Goal: Information Seeking & Learning: Find specific fact

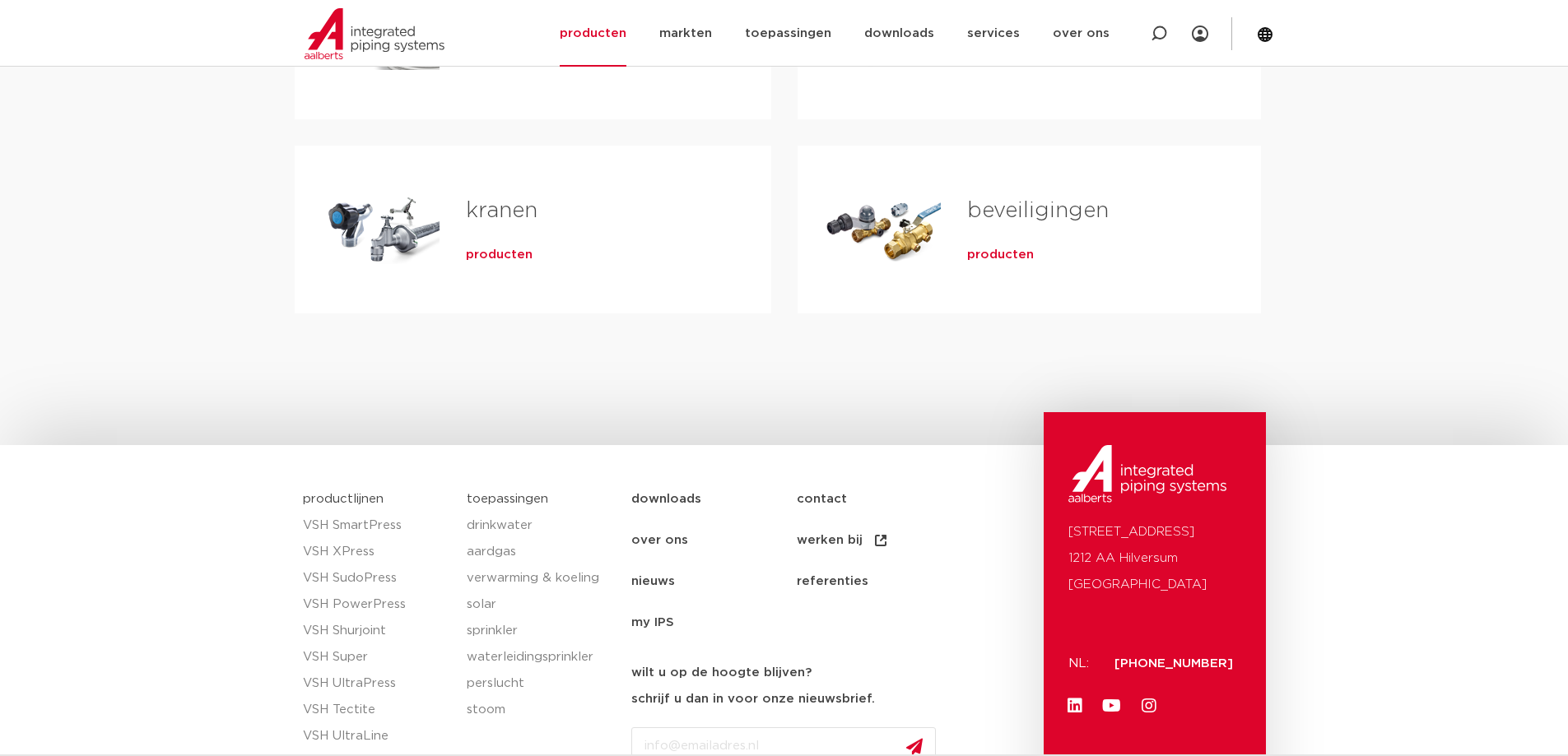
scroll to position [494, 0]
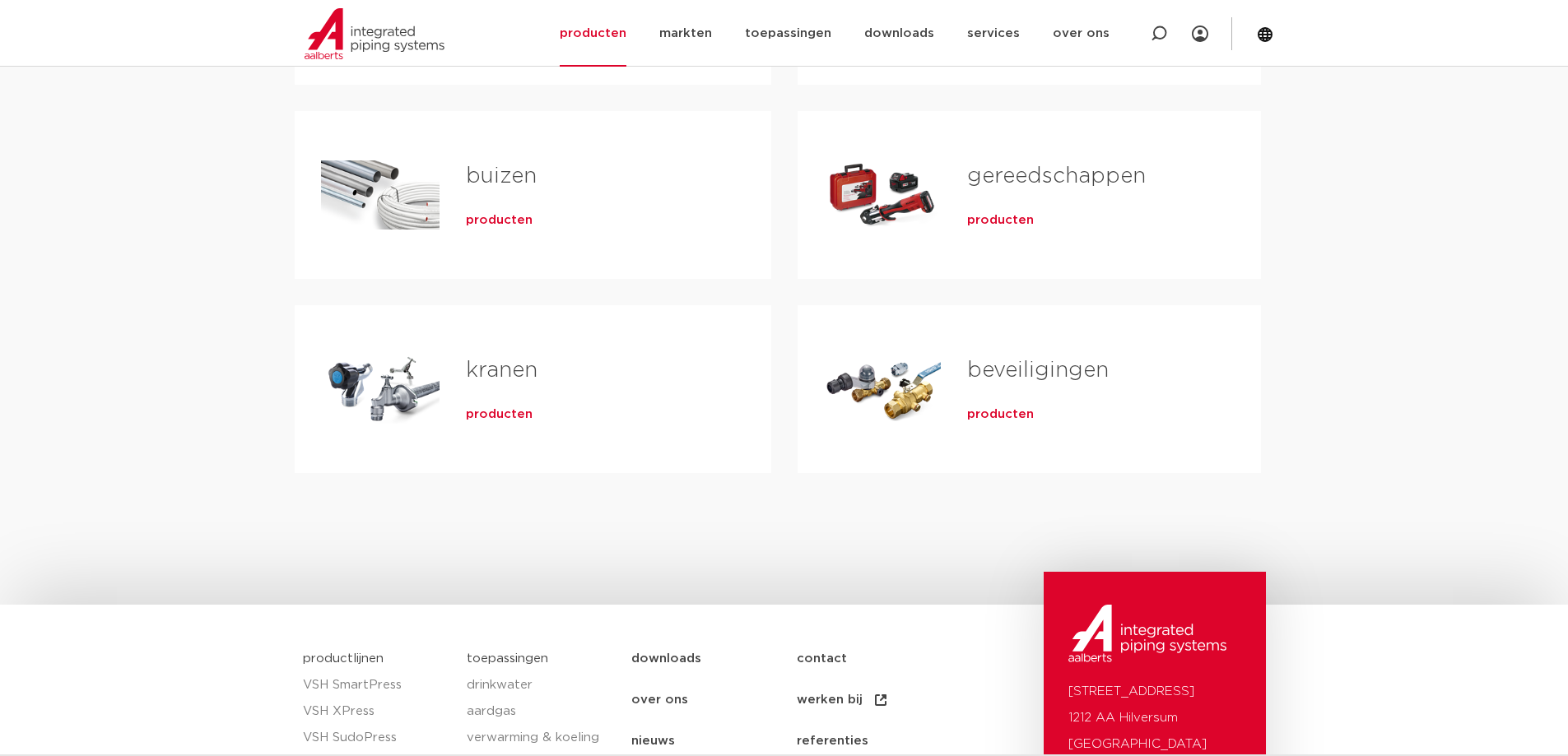
click at [488, 417] on span "producten" at bounding box center [498, 415] width 66 height 17
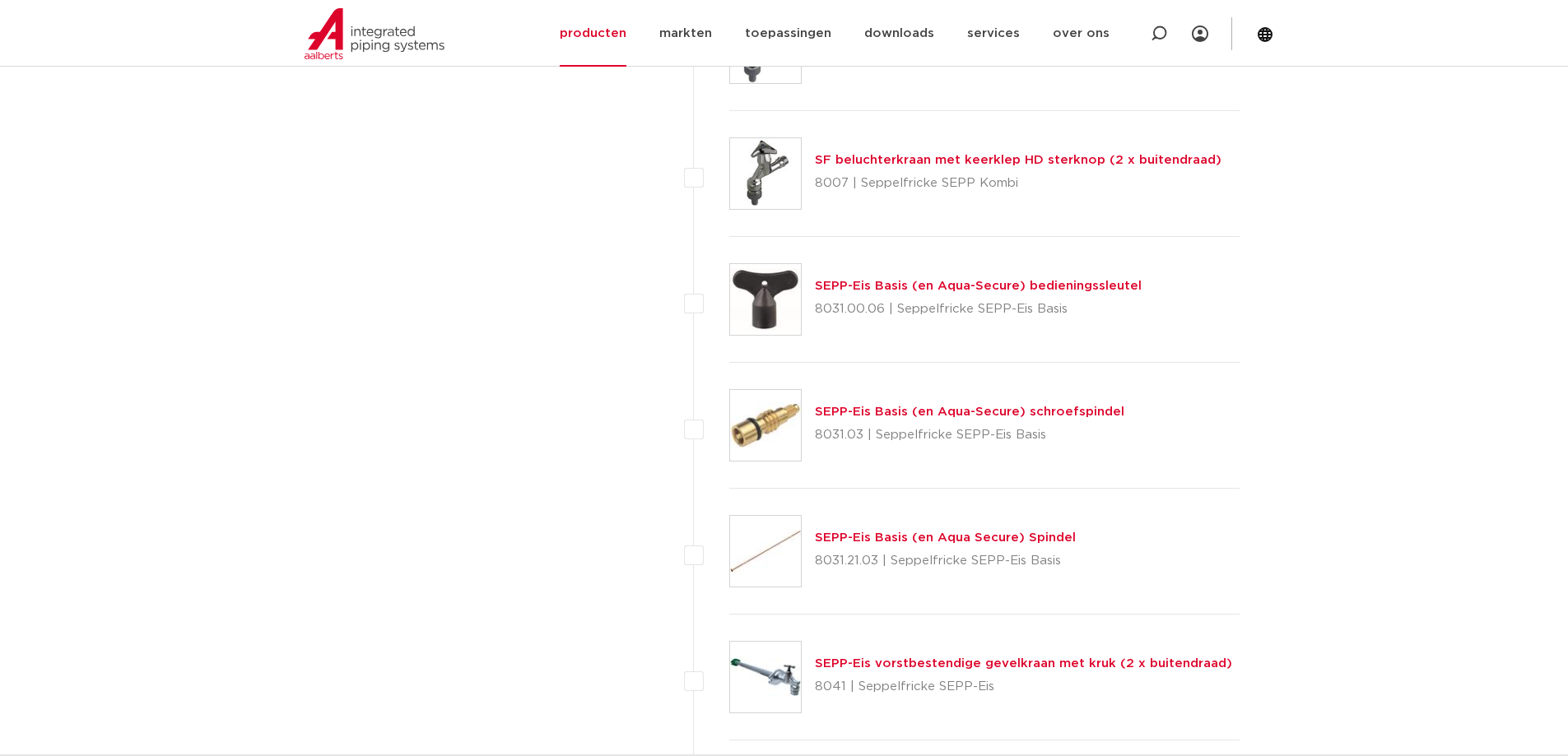
scroll to position [2551, 0]
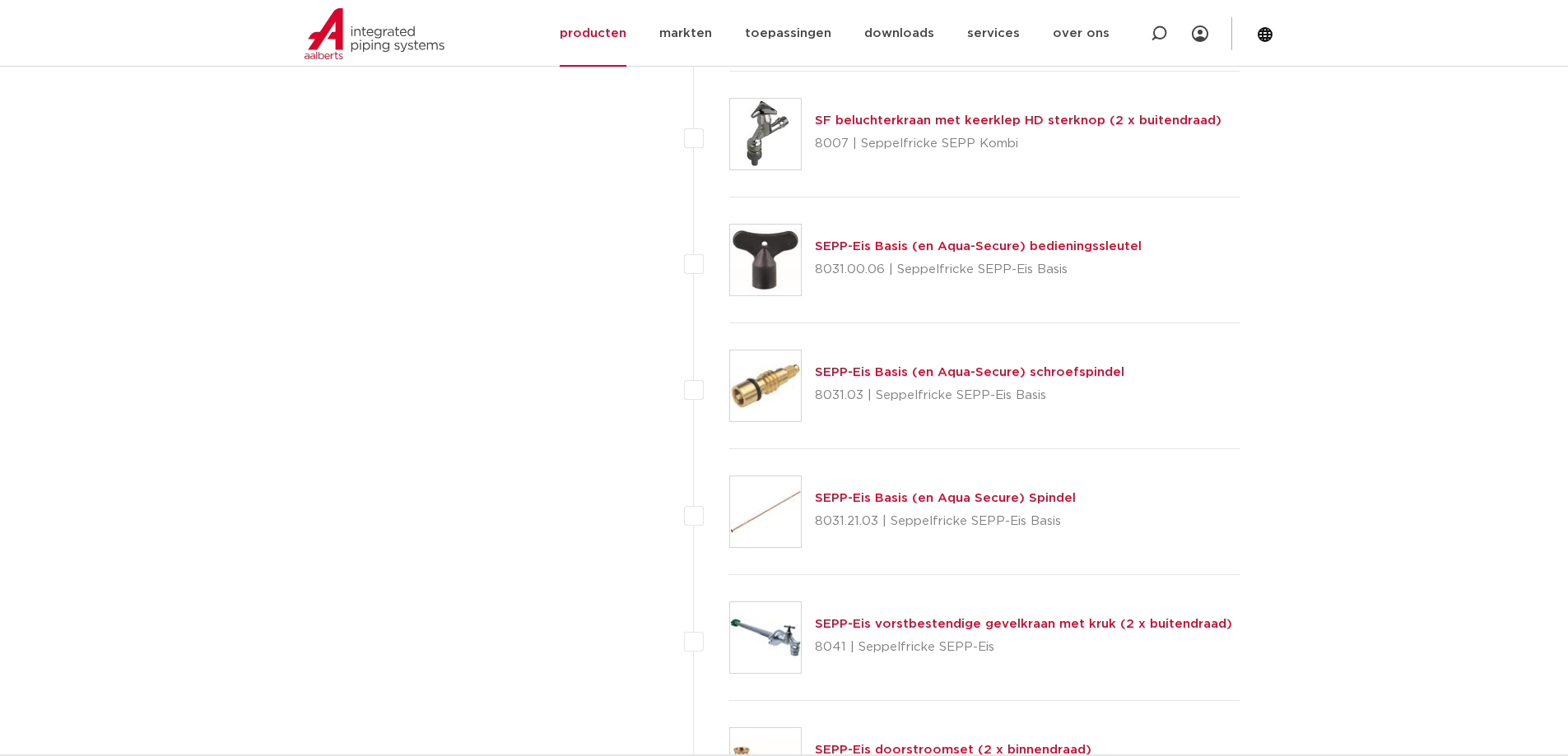
click at [856, 497] on link "SEPP-Eis Basis (en Aqua Secure) Spindel" at bounding box center [945, 498] width 261 height 12
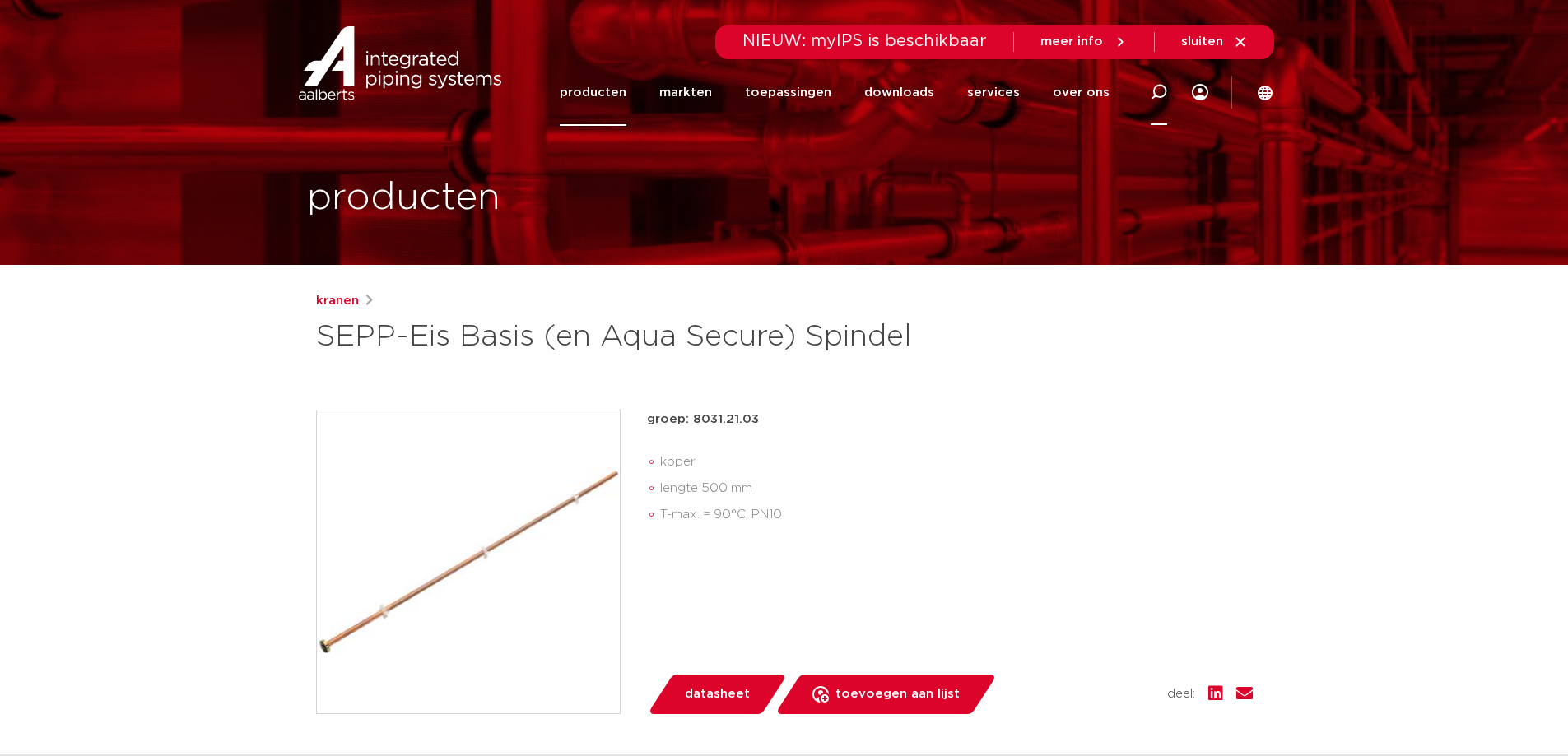
click at [1156, 87] on icon at bounding box center [1158, 92] width 20 height 19
type input "r2752"
click button "Zoeken" at bounding box center [0, 0] width 0 height 0
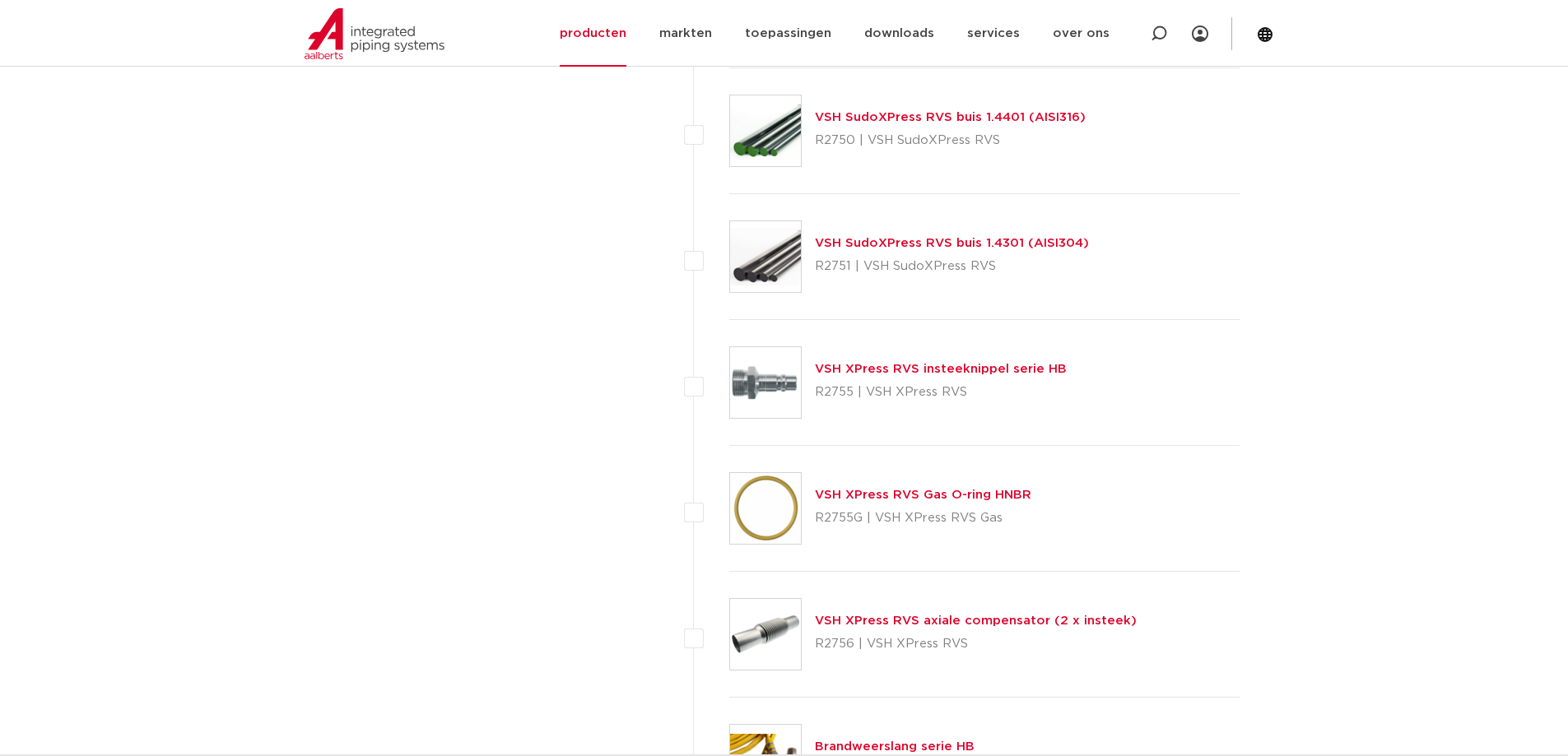
scroll to position [2468, 0]
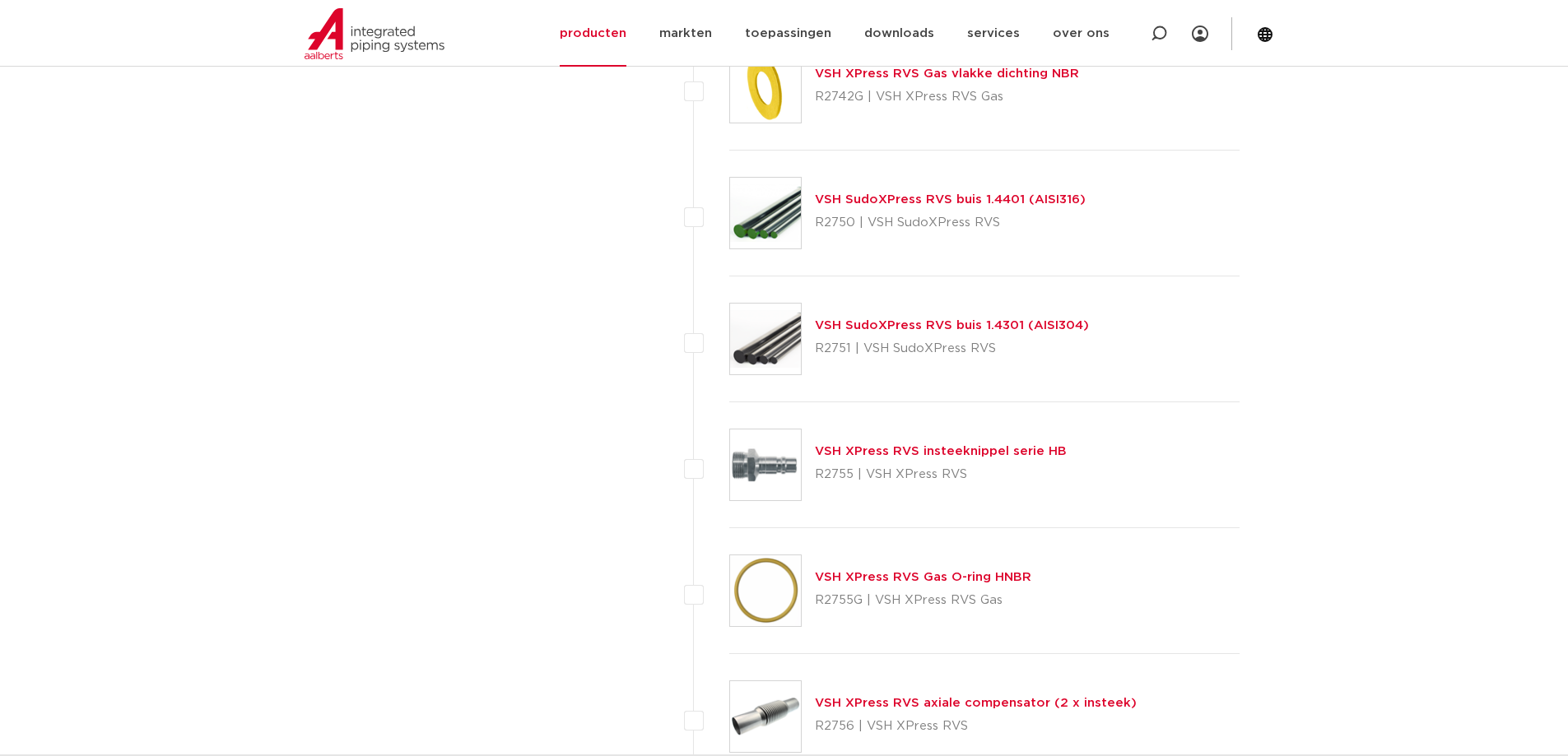
click at [921, 322] on link "VSH SudoXPress RVS buis 1.4301 (AISI304)" at bounding box center [951, 325] width 274 height 12
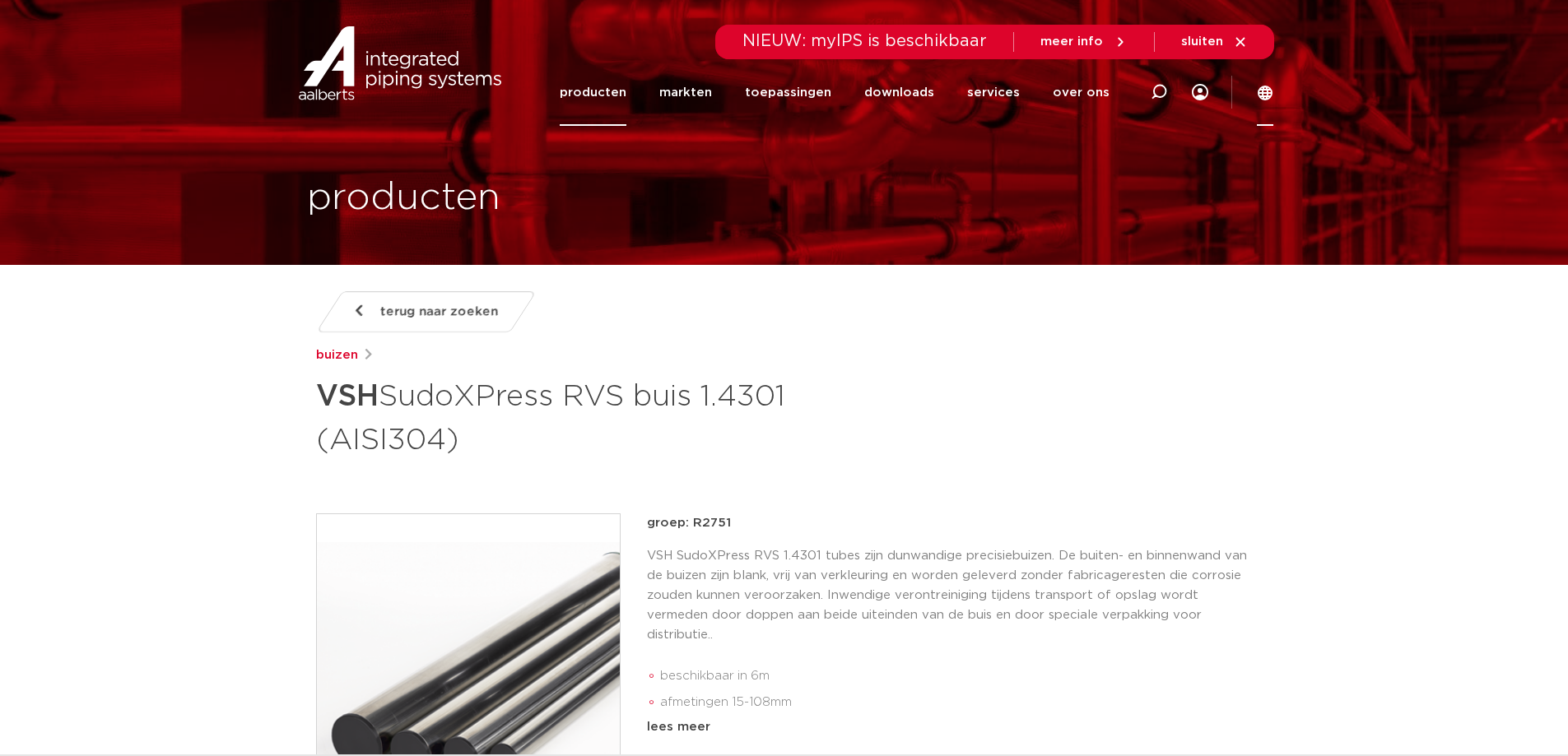
click at [1262, 97] on icon at bounding box center [1265, 93] width 15 height 15
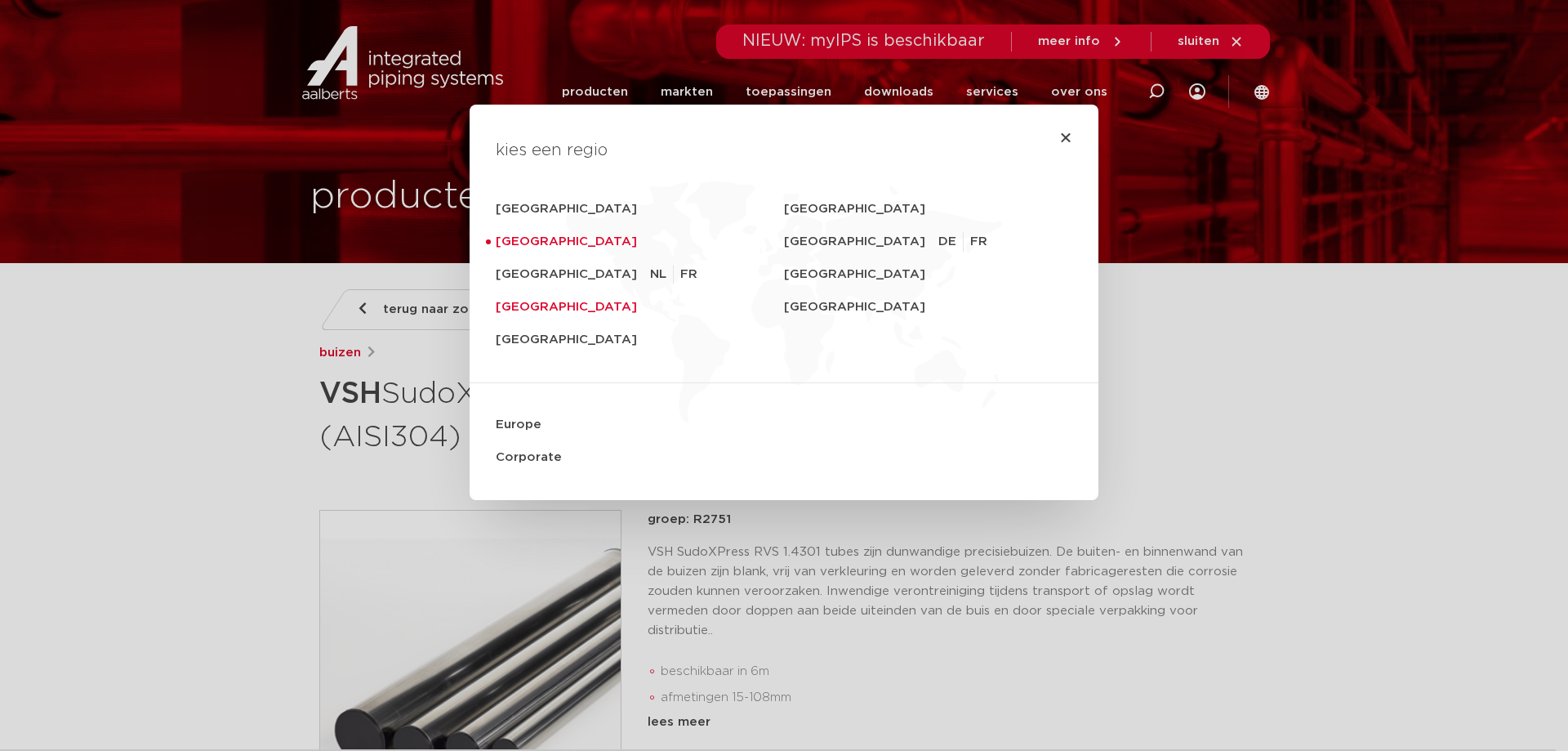
click at [539, 303] on link "[GEOGRAPHIC_DATA]" at bounding box center [641, 307] width 289 height 33
